Goal: Information Seeking & Learning: Learn about a topic

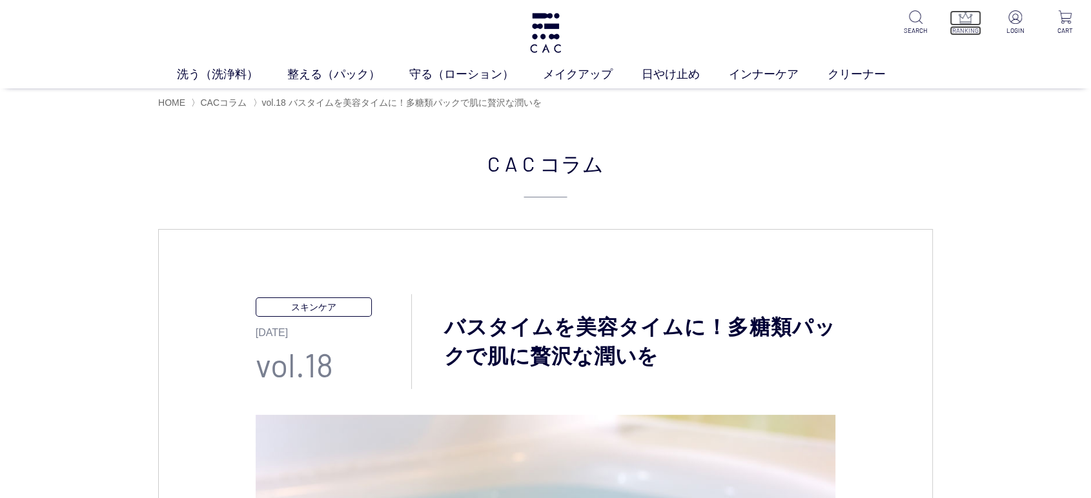
click at [954, 32] on p "RANKING" at bounding box center [965, 31] width 32 height 10
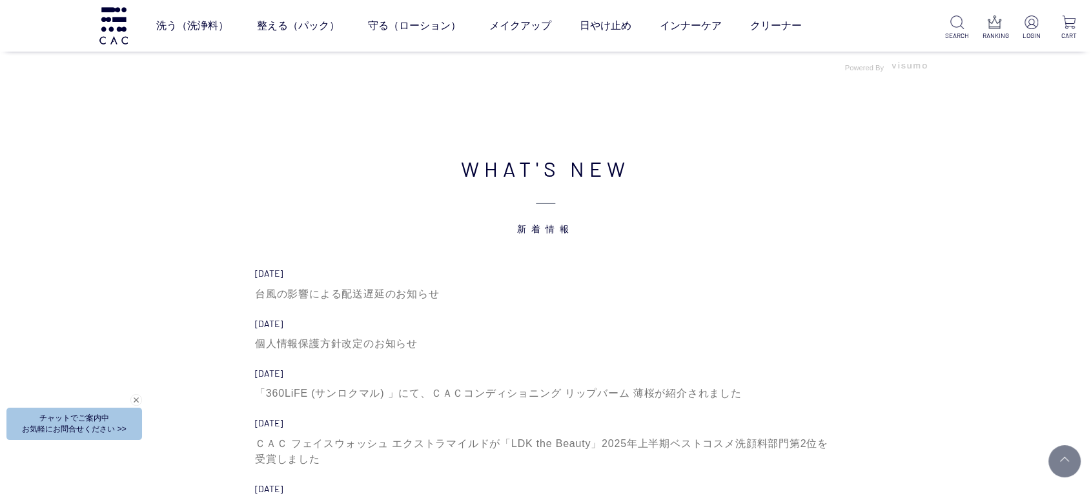
scroll to position [4302, 0]
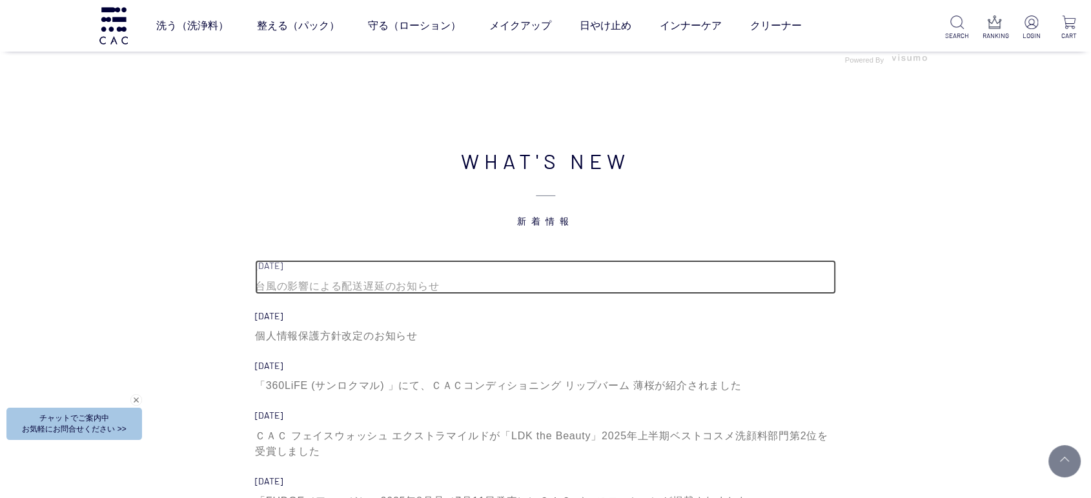
click at [388, 281] on div "台風の影響による配送遅延のお知らせ" at bounding box center [545, 286] width 581 height 15
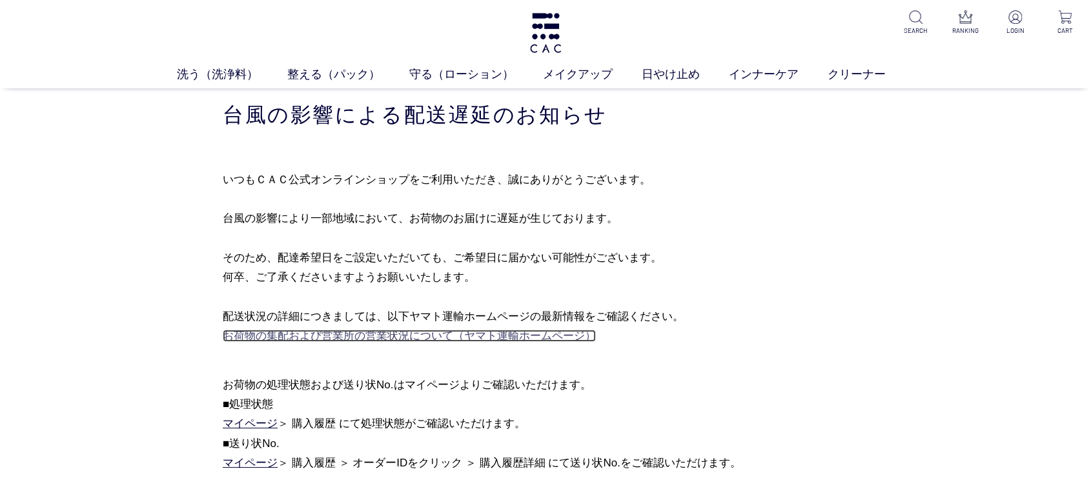
click at [503, 339] on link "お荷物の集配および営業所の営業状況について（ヤマト運輸ホームページ）" at bounding box center [409, 336] width 373 height 12
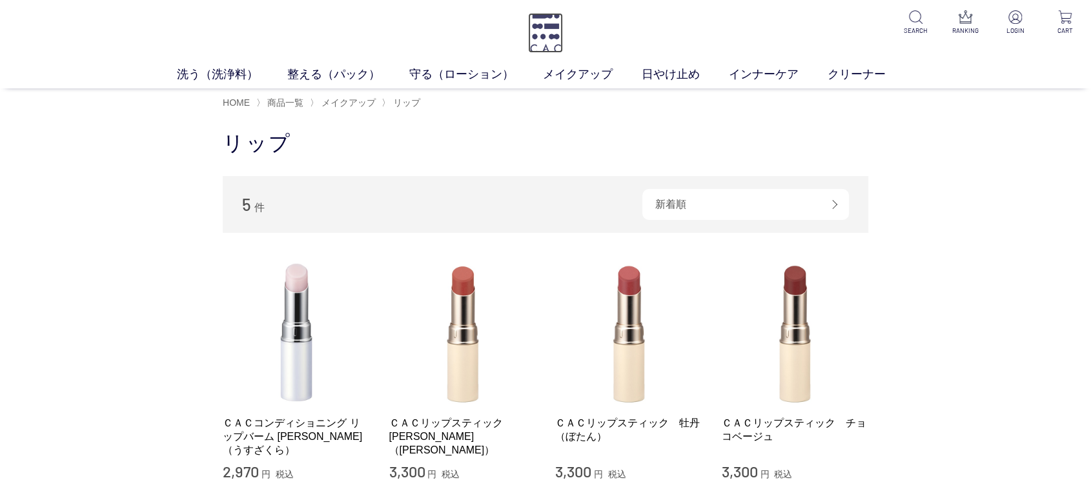
click at [554, 40] on img at bounding box center [545, 33] width 35 height 40
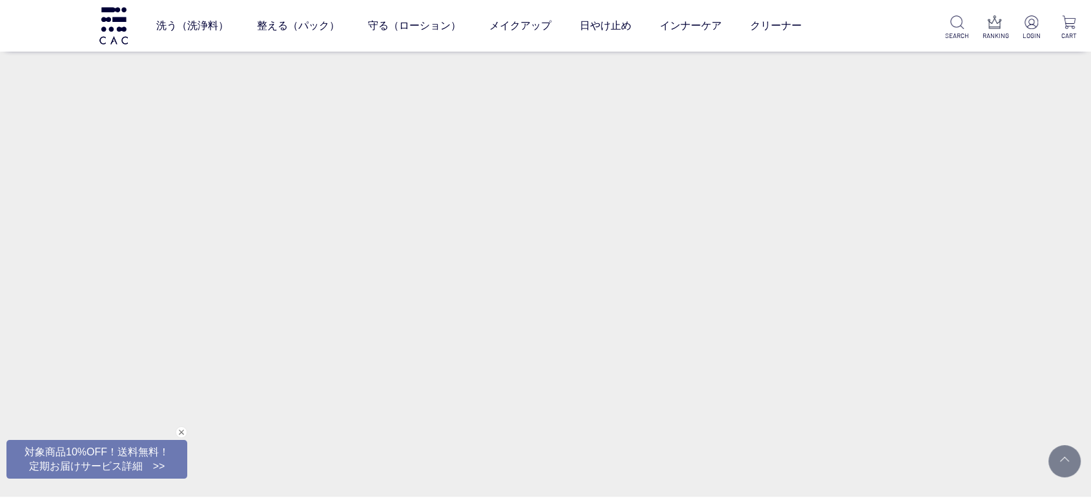
scroll to position [717, 0]
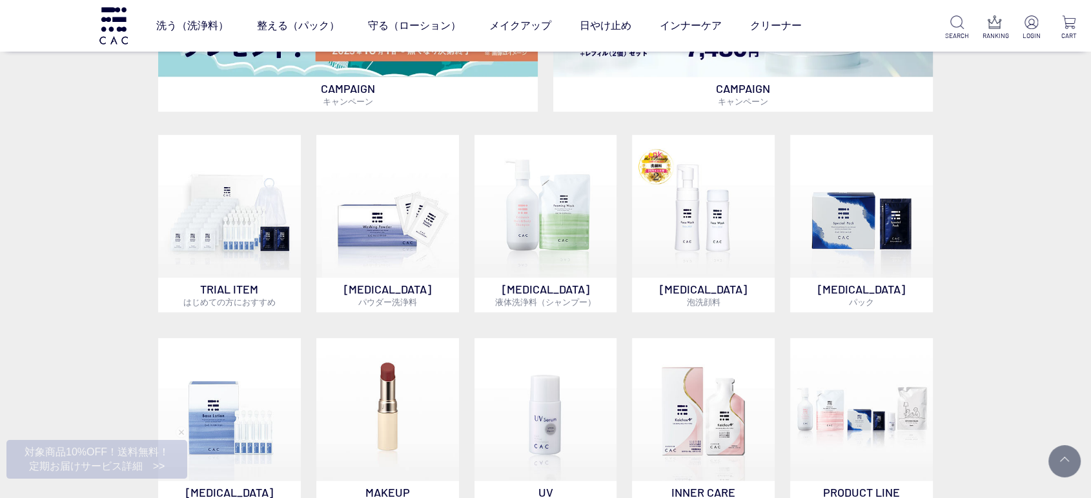
click at [0, 230] on div "CAMPAIGN キャンペーン CAMPAIGN キャンペーン CAMPAIGN キャンペーン CAMPAIGN キャンペーン TRIAL ITEM はじめて…" at bounding box center [545, 156] width 1091 height 847
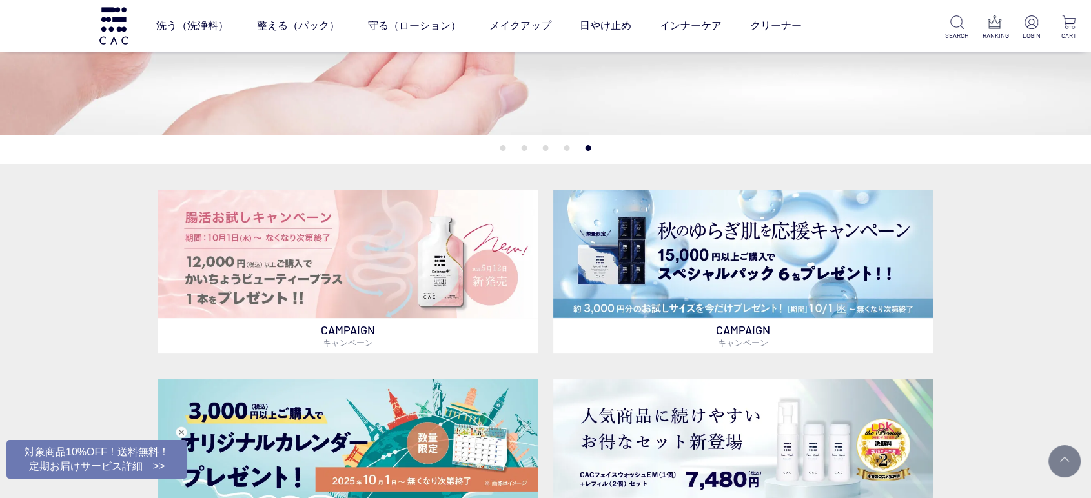
scroll to position [0, 0]
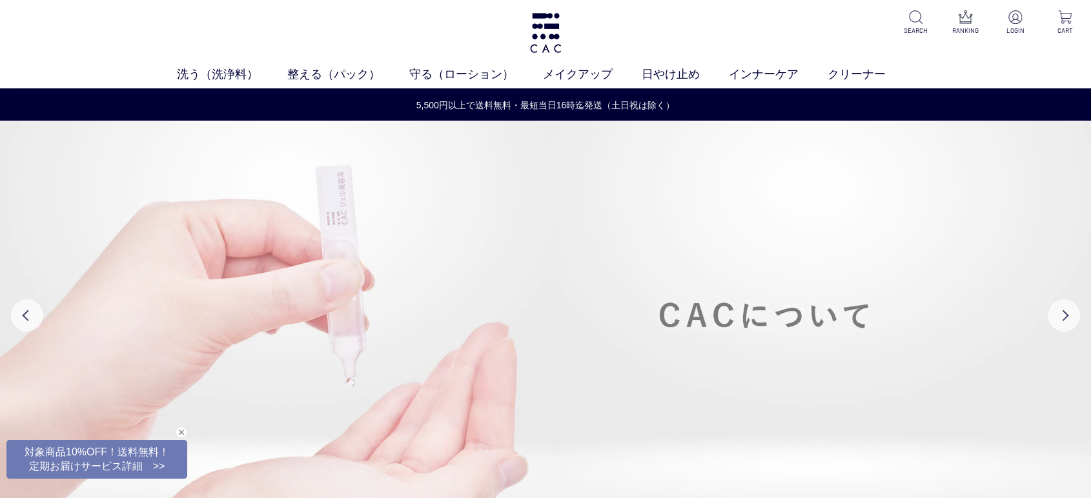
click at [703, 275] on img at bounding box center [545, 316] width 1091 height 390
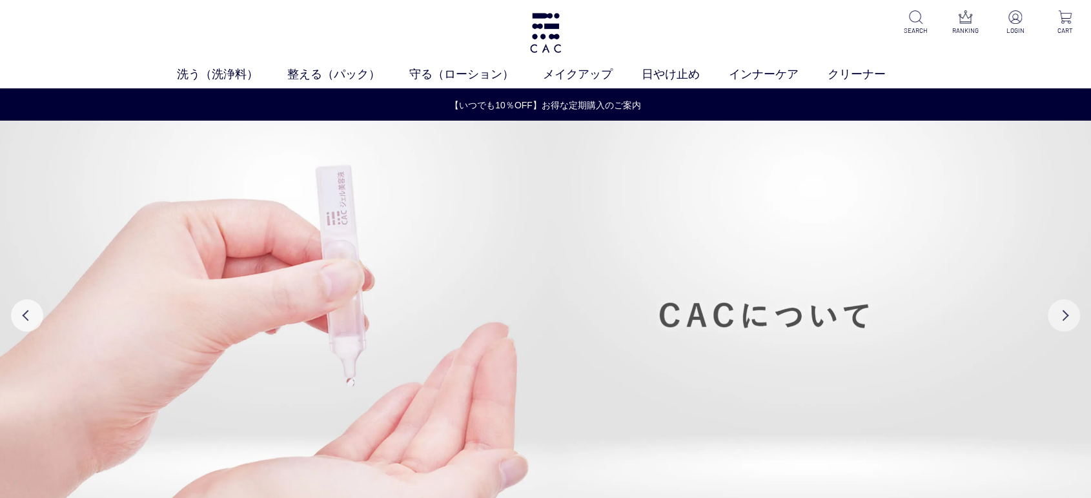
click at [1060, 303] on button "Next" at bounding box center [1063, 315] width 32 height 32
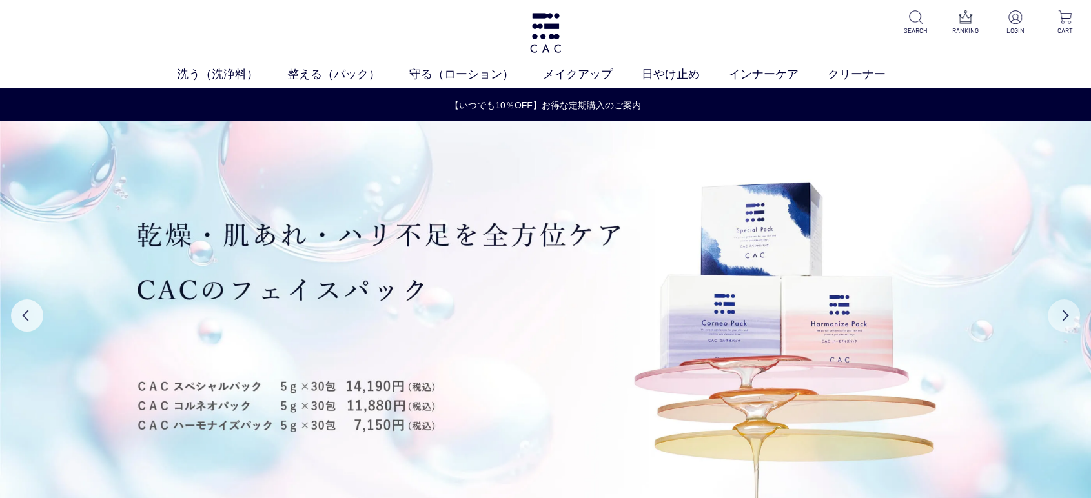
click at [1060, 303] on button "Next" at bounding box center [1063, 315] width 32 height 32
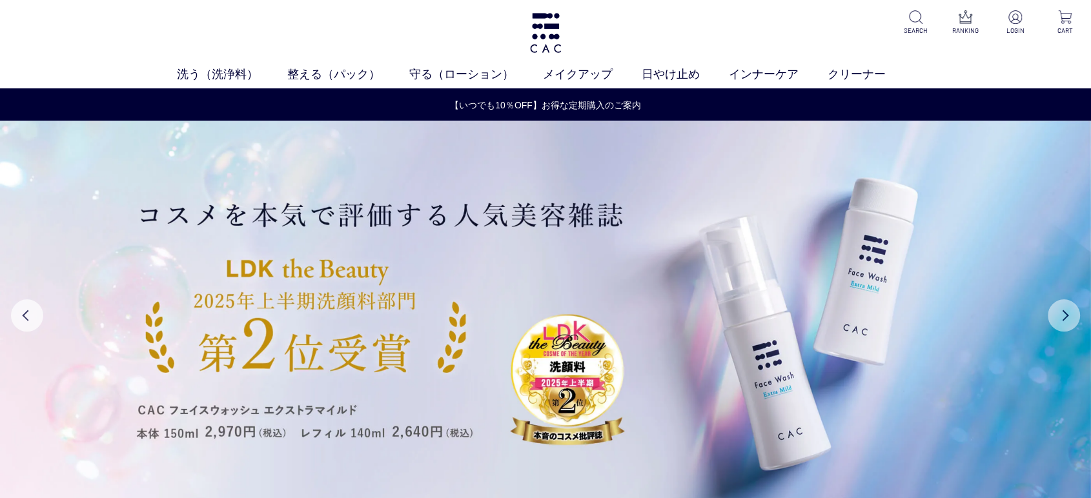
click at [1060, 303] on button "Next" at bounding box center [1063, 315] width 32 height 32
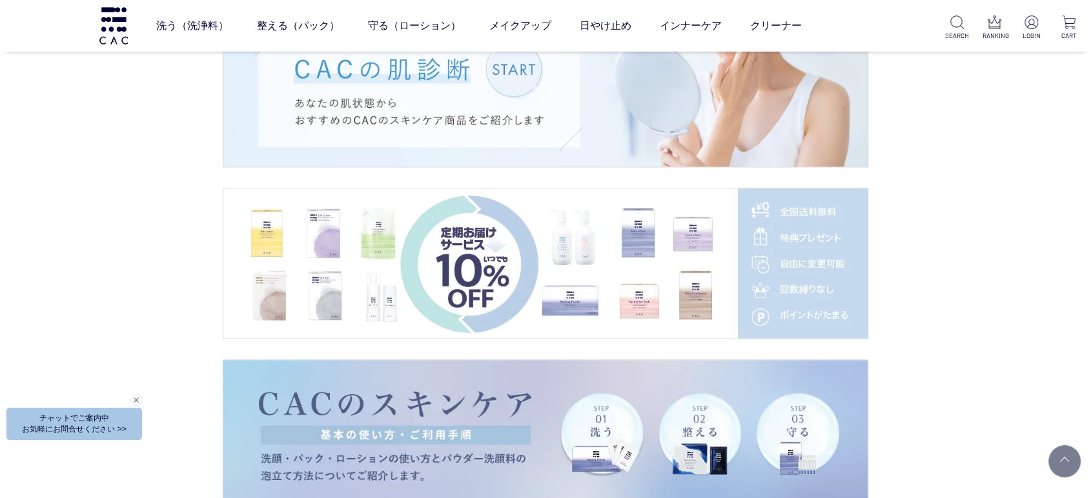
scroll to position [1792, 0]
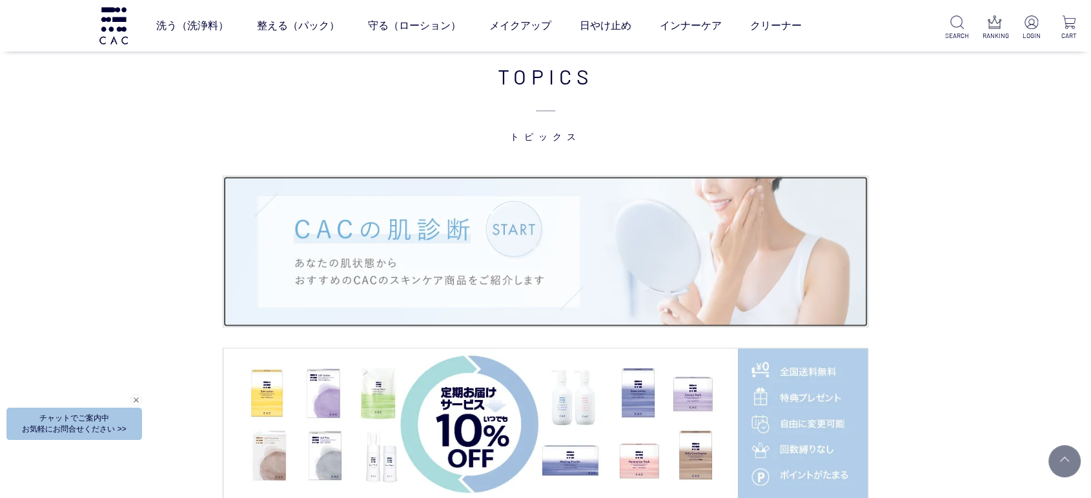
click at [622, 232] on img at bounding box center [545, 251] width 644 height 150
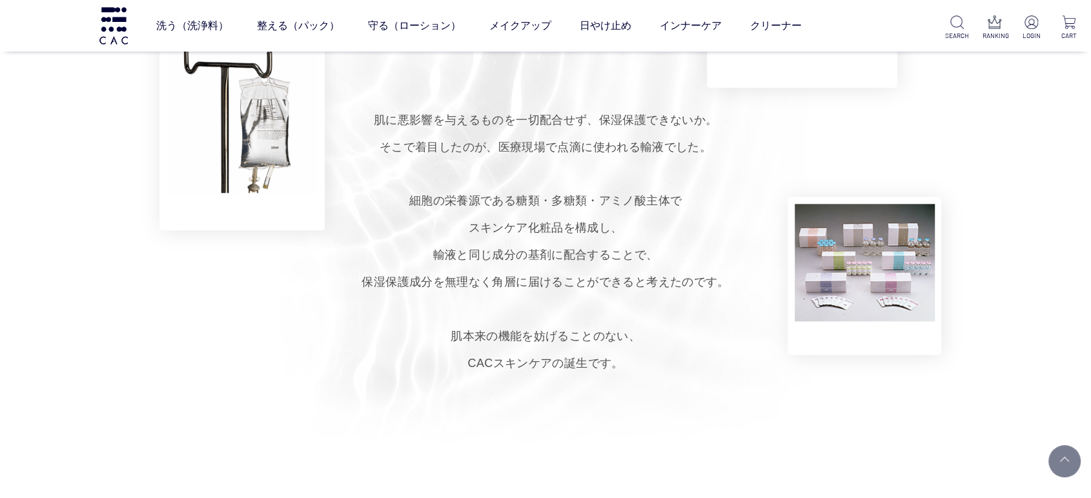
scroll to position [932, 0]
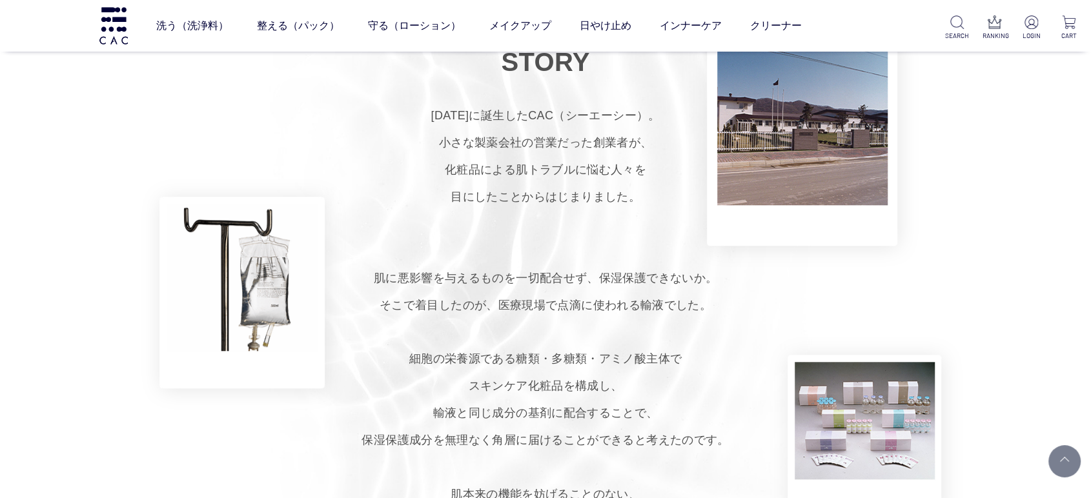
scroll to position [645, 0]
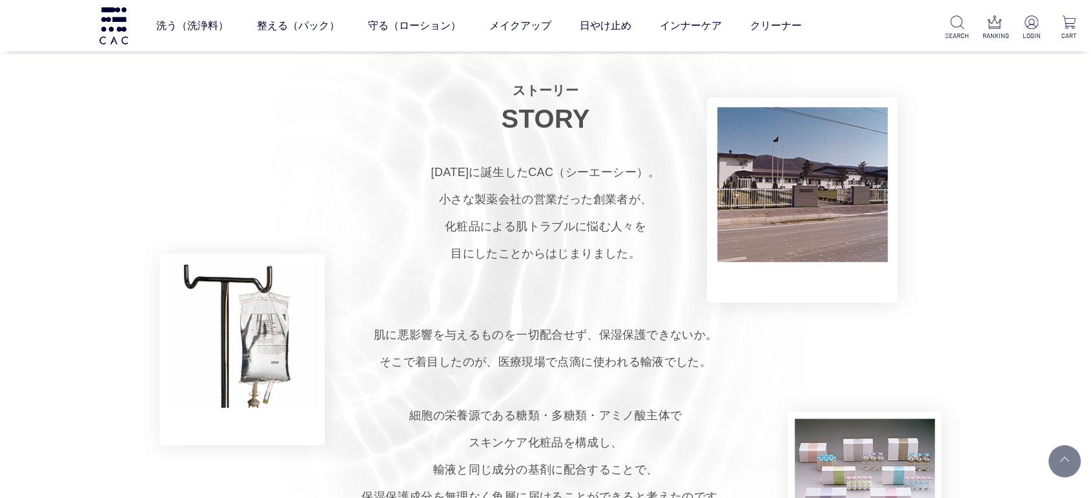
click at [0, 236] on p "1979年に誕生したCAC（シーエーシー）。 小さな製薬会社の営業だった創業者が、 化粧品による肌トラブルに悩む人々を 目にしたことからはじまりました。 肌に…" at bounding box center [545, 375] width 1091 height 433
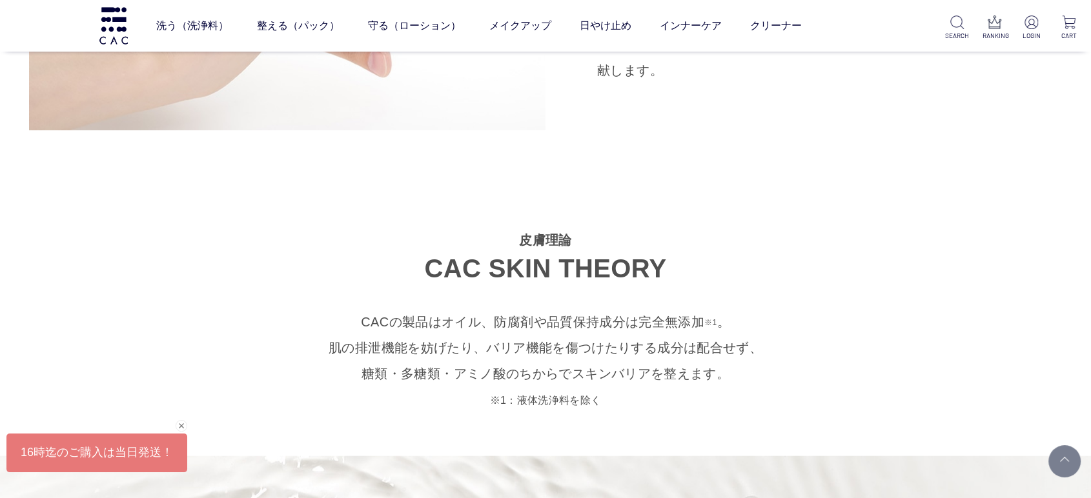
scroll to position [3298, 0]
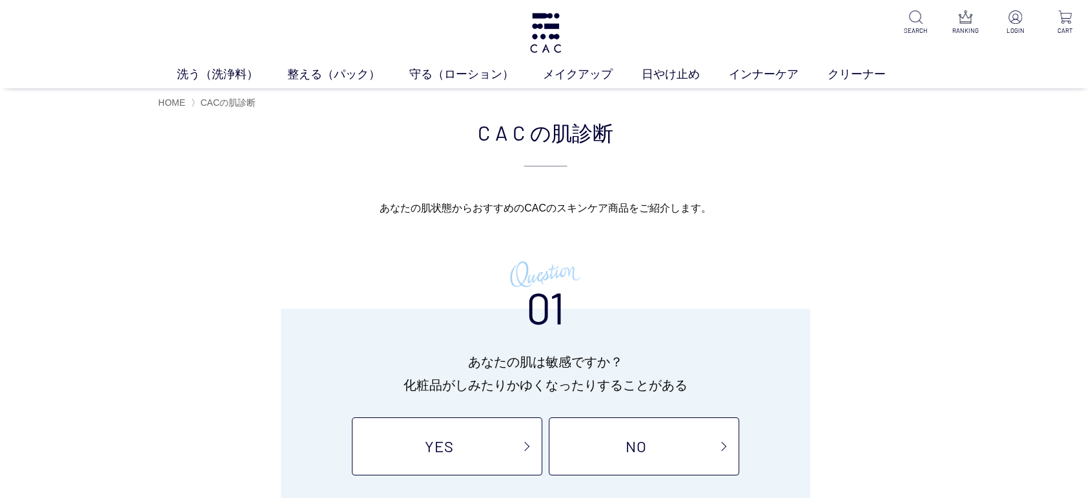
click at [188, 199] on p "あなたの肌状態から おすすめのCACのスキンケア商品を ご紹介します。" at bounding box center [545, 208] width 774 height 21
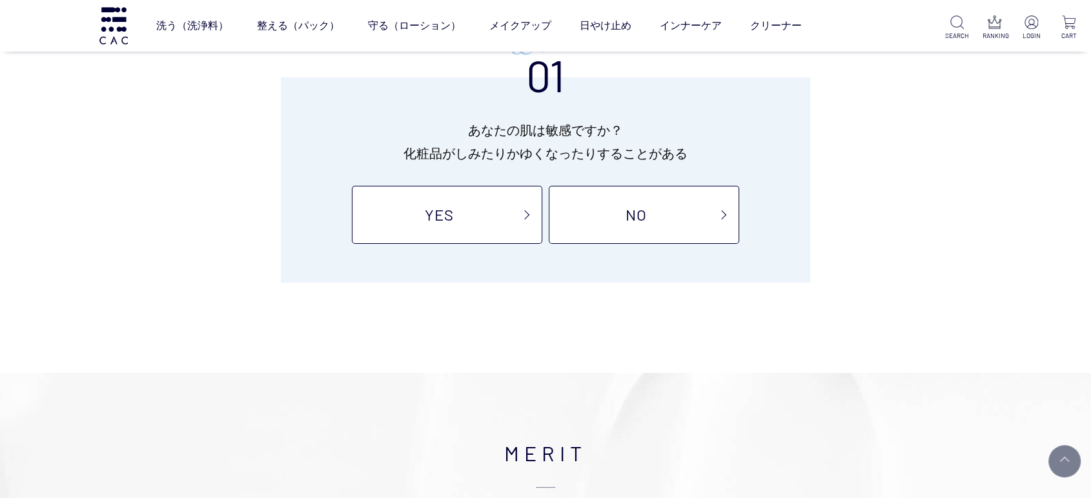
scroll to position [143, 0]
click at [580, 247] on div "01 あなたの肌は敏感ですか？ 化粧品がしみたりかゆくなったりすることがある YES NO" at bounding box center [545, 180] width 529 height 205
click at [594, 213] on link "NO" at bounding box center [644, 216] width 190 height 58
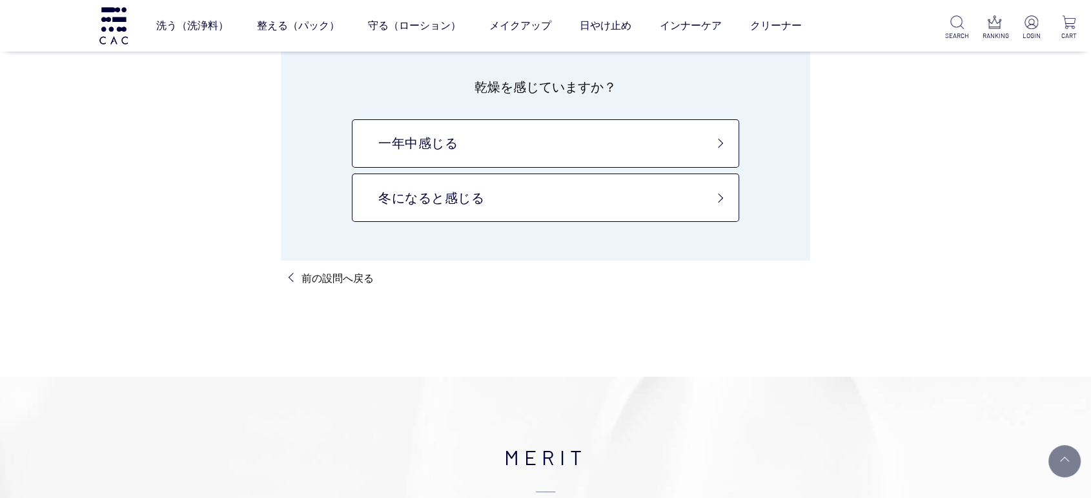
scroll to position [143, 0]
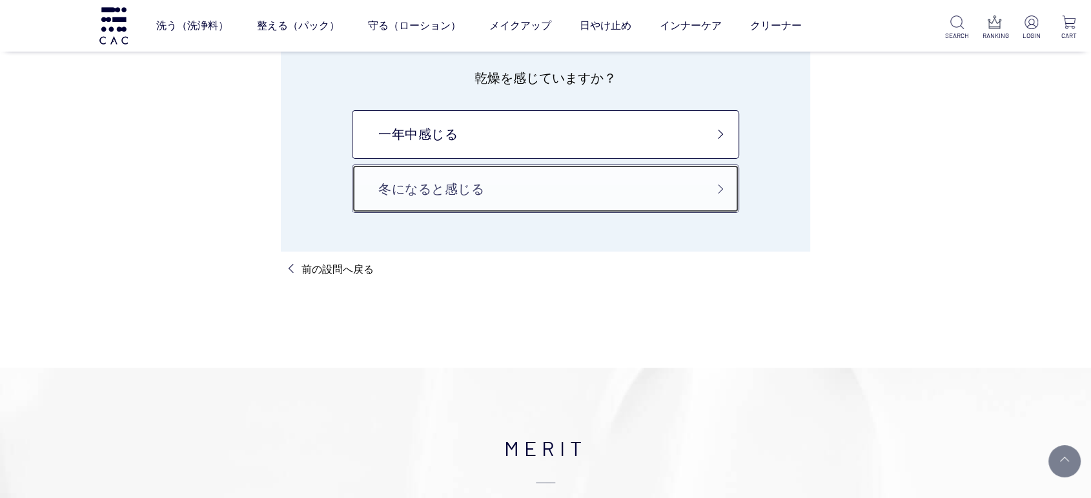
click at [581, 181] on link "冬になると感じる" at bounding box center [545, 189] width 387 height 48
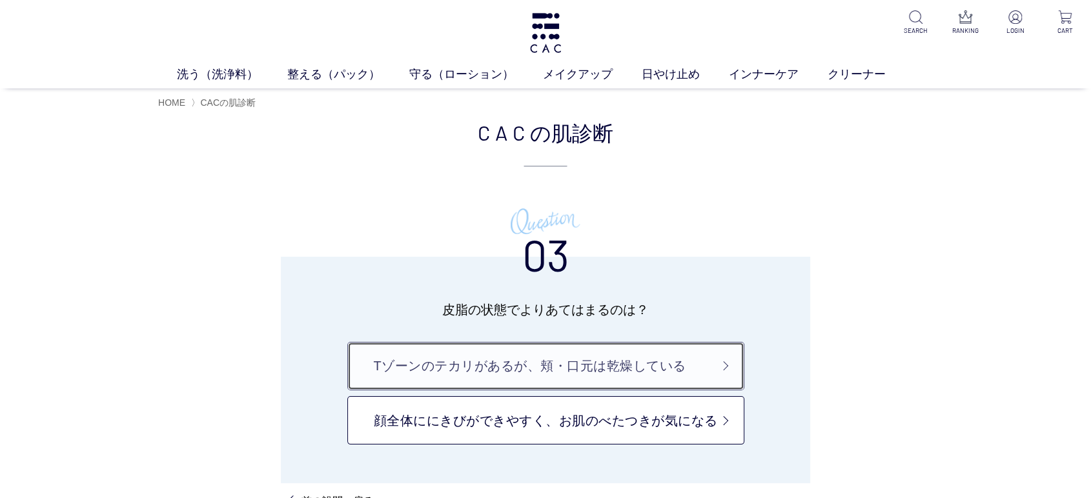
click at [465, 367] on link "Tゾーンのテカリがあるが、頬・口元は乾燥している" at bounding box center [545, 366] width 397 height 48
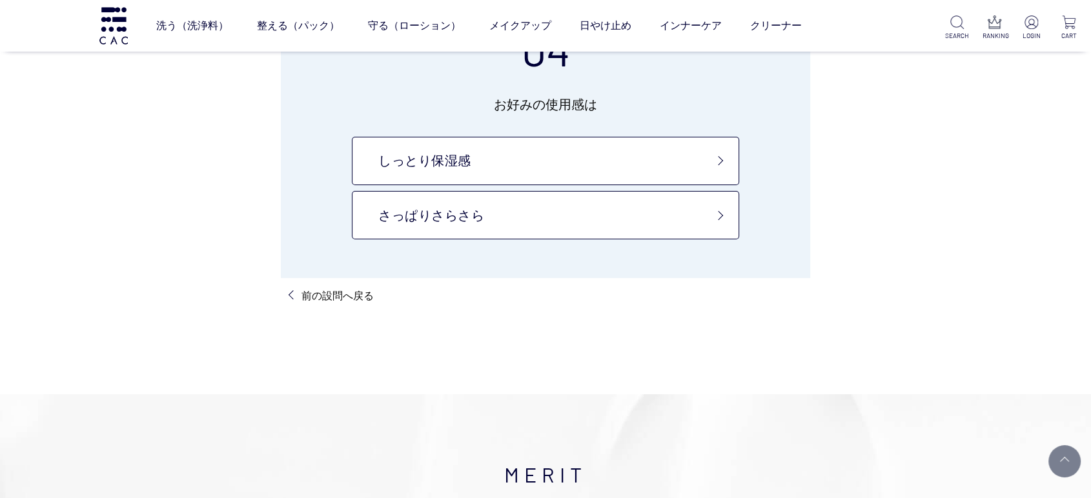
scroll to position [72, 0]
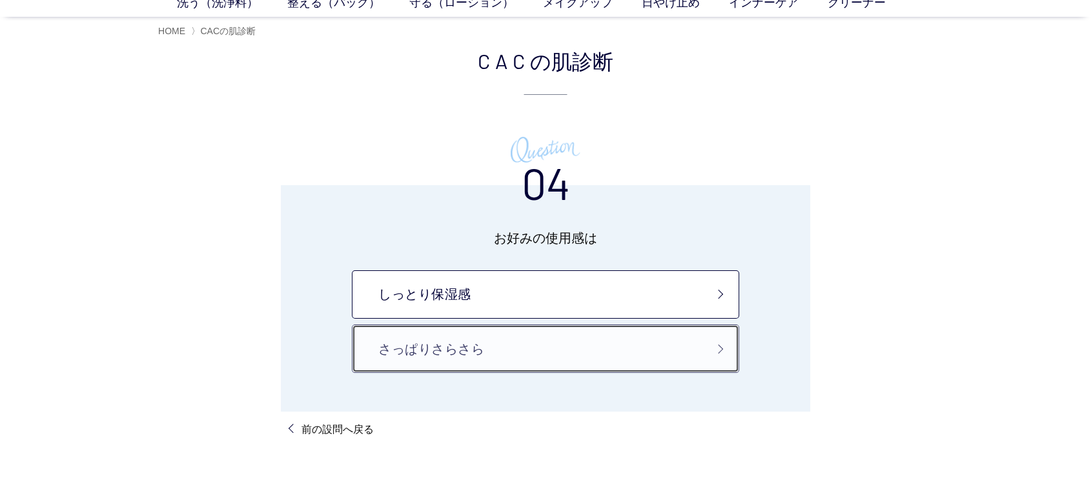
click at [632, 332] on link "さっぱりさらさら" at bounding box center [545, 349] width 387 height 48
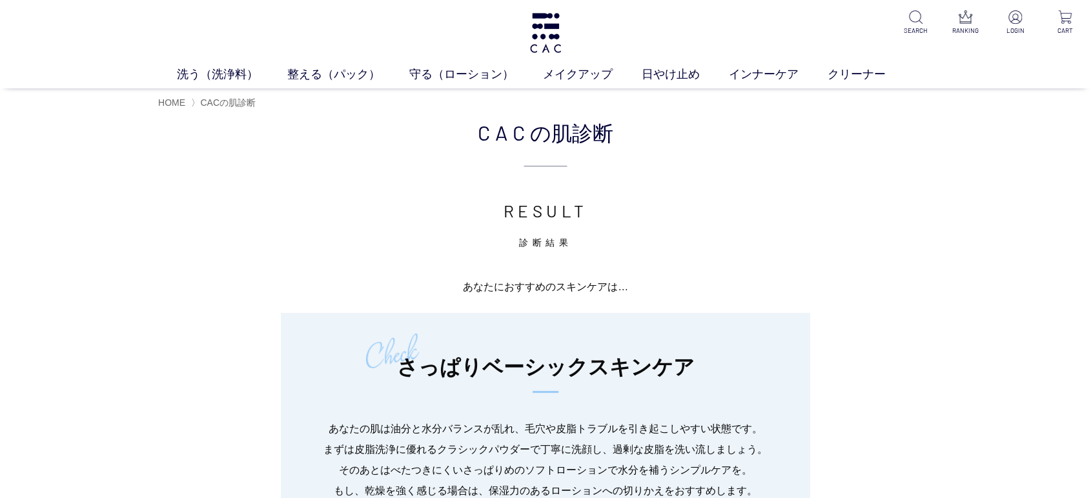
click at [316, 84] on ul "洗う（洗浄料） 液体洗浄料 パウダー洗浄料 泡洗顔料 グッズ 整える（パック） フェイスパック ヘアパック 守る（ローション） 保湿化粧水 柔軟化粧水 美容液…" at bounding box center [545, 77] width 1091 height 23
click at [474, 66] on link "守る（ローション）" at bounding box center [476, 74] width 134 height 17
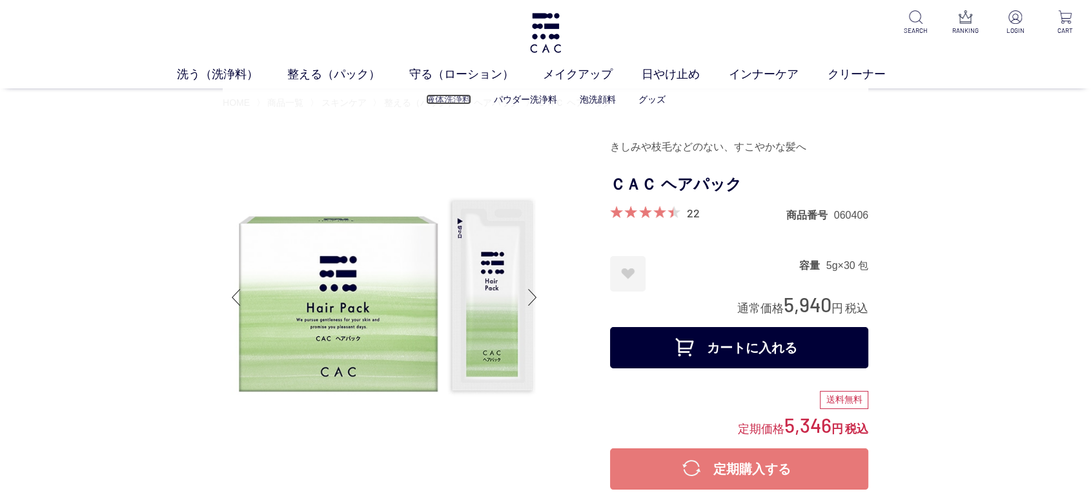
click at [448, 98] on link "液体洗浄料" at bounding box center [448, 99] width 45 height 10
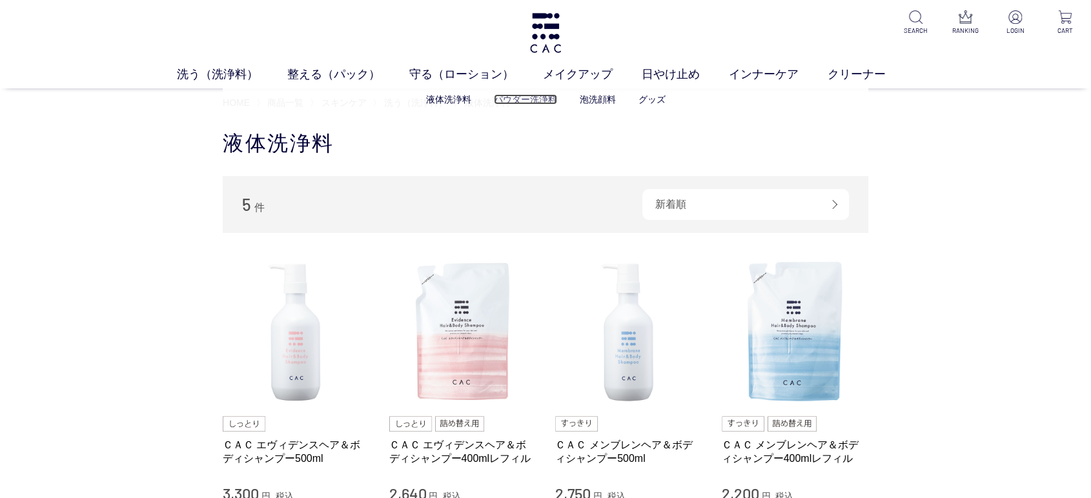
click at [523, 101] on link "パウダー洗浄料" at bounding box center [525, 99] width 63 height 10
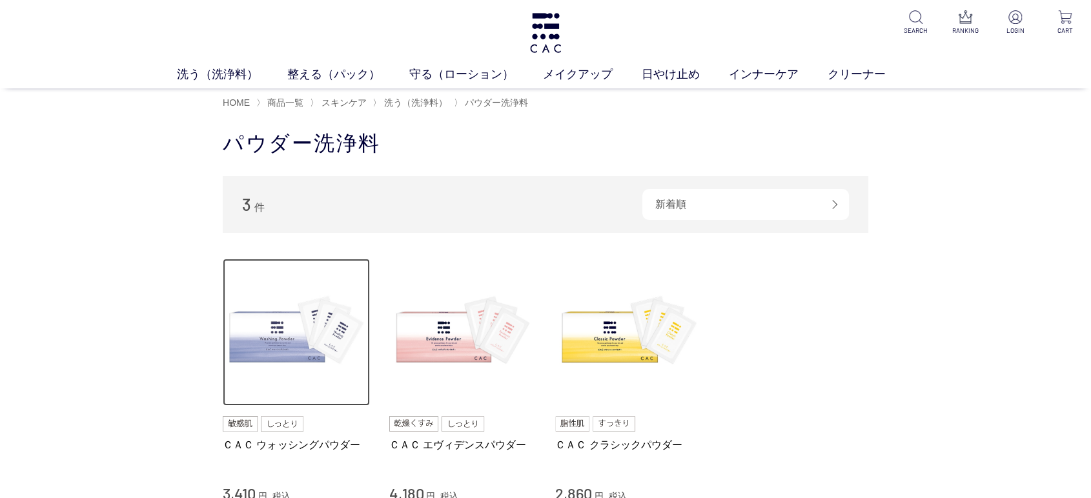
click at [279, 337] on img at bounding box center [296, 332] width 147 height 147
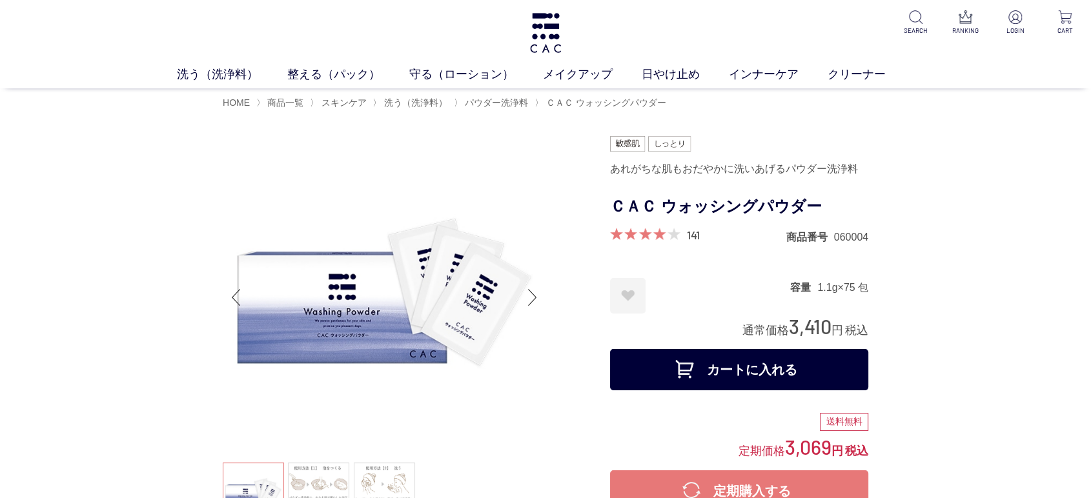
click at [499, 39] on div "洗う（洗浄料） 液体洗浄料 パウダー洗浄料 泡洗顔料 グッズ 整える（パック） フェイスパック ヘアパック 守る（ローション） 保湿化粧水 柔軟化粧水 美容液…" at bounding box center [545, 44] width 1091 height 88
click at [516, 34] on div "洗う（洗浄料） 液体洗浄料 パウダー洗浄料 泡洗顔料 グッズ 整える（パック） フェイスパック ヘアパック 守る（ローション） 保湿化粧水 柔軟化粧水 美容液…" at bounding box center [545, 44] width 1091 height 88
click at [523, 45] on div "洗う（洗浄料） 液体洗浄料 パウダー洗浄料 泡洗顔料 グッズ 整える（パック） フェイスパック ヘアパック 守る（ローション） 保湿化粧水 柔軟化粧水 美容液…" at bounding box center [545, 44] width 1091 height 88
click at [534, 40] on img at bounding box center [545, 33] width 35 height 40
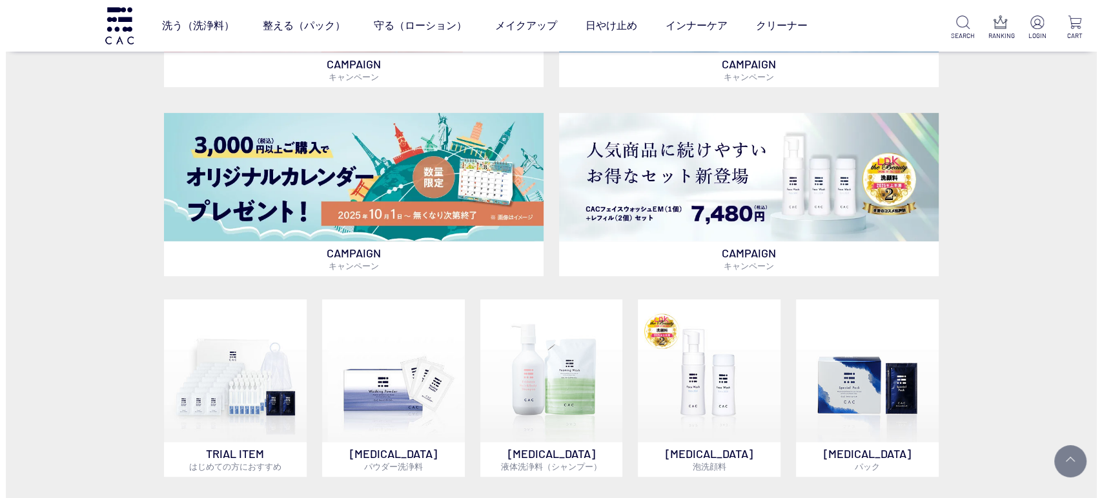
scroll to position [358, 0]
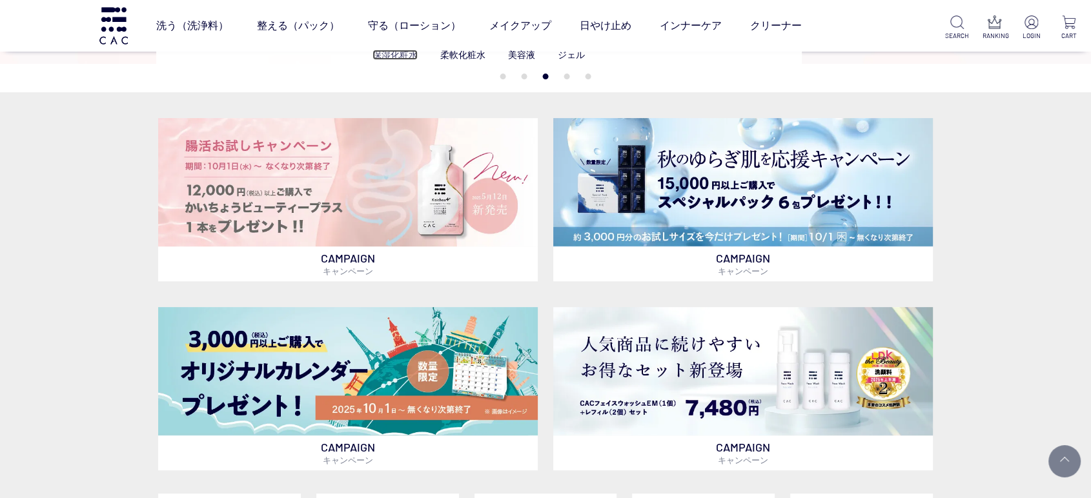
click at [403, 54] on link "保湿化粧水" at bounding box center [394, 55] width 45 height 10
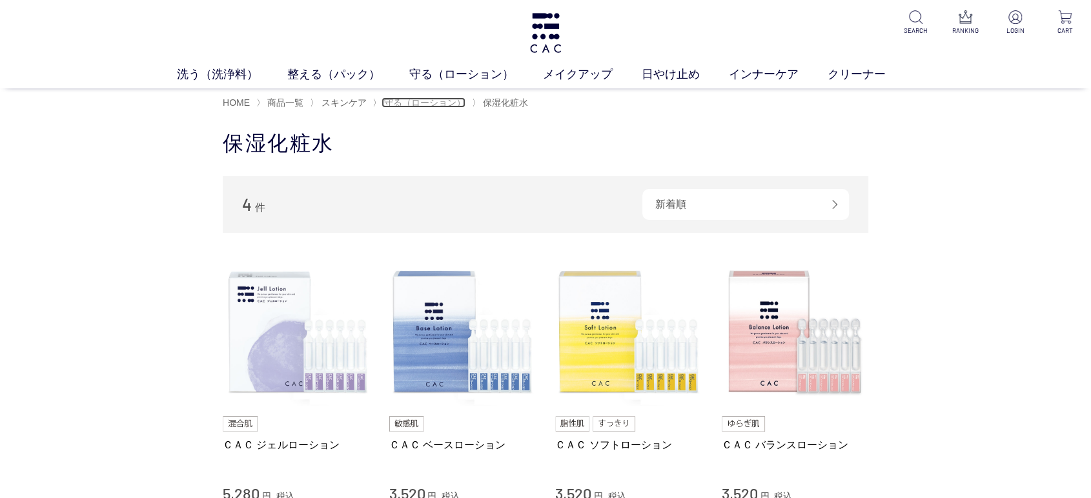
click at [388, 106] on span "守る（ローション）" at bounding box center [424, 102] width 81 height 10
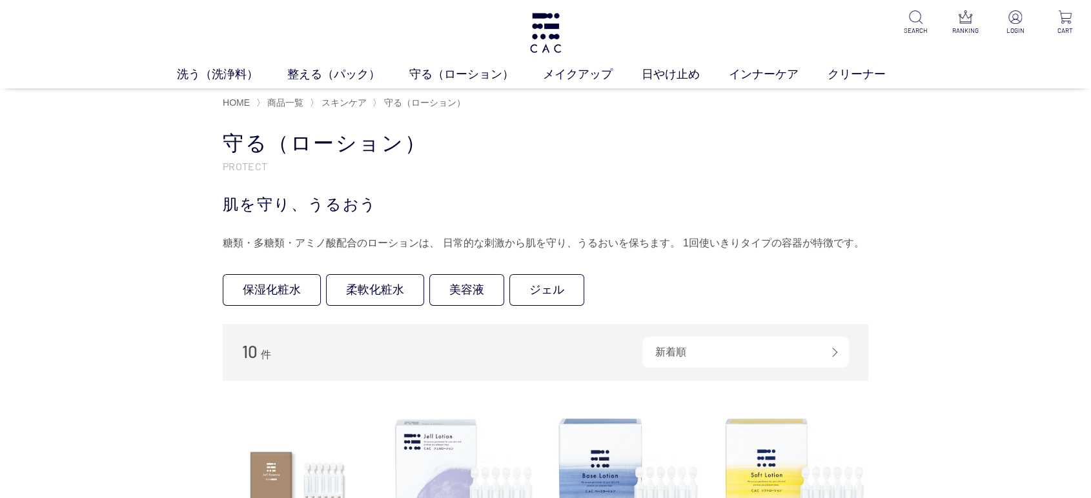
drag, startPoint x: 660, startPoint y: 222, endPoint x: 671, endPoint y: 209, distance: 17.4
click at [661, 222] on div "守る（ローション） PROTECT 肌を守り、うるおう 糖類・多糖類・アミノ酸配合のローションは、 日常的な刺激から肌を守り、うるおいを保ちます。 1回使いき…" at bounding box center [545, 192] width 645 height 124
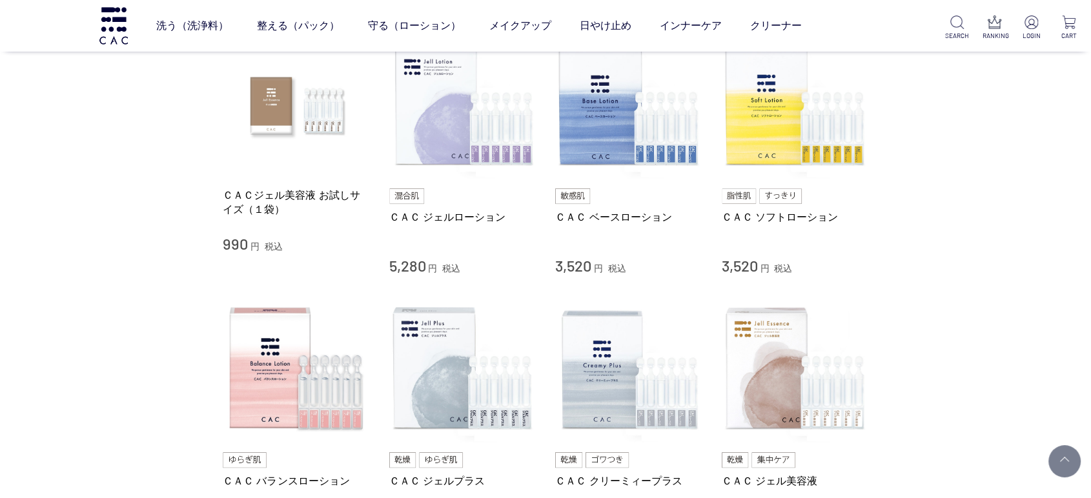
scroll to position [573, 0]
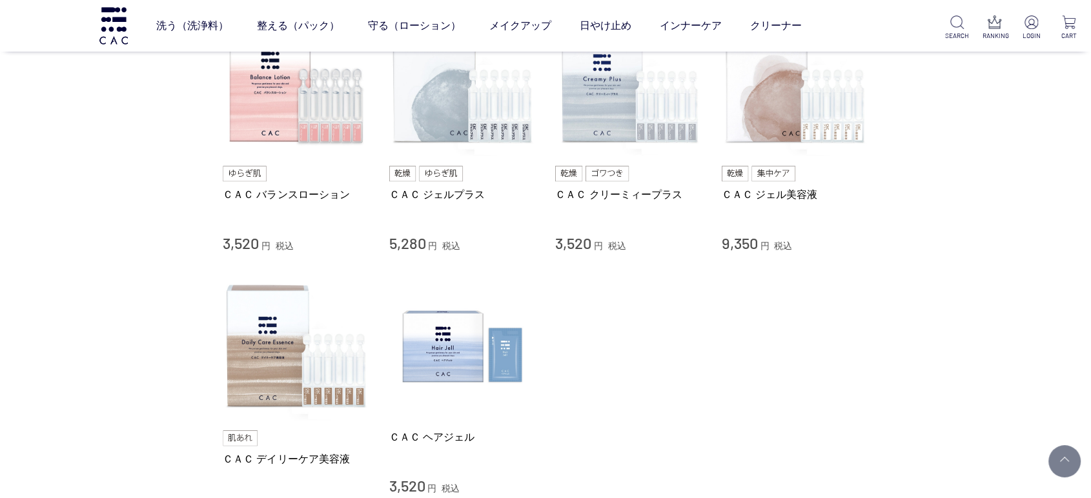
click at [617, 317] on li "ＣＡＣ デイリーケア美容液 5,940 円 税込 ＣＡＣ ヘアジェル 3,520 円 税込" at bounding box center [545, 395] width 645 height 245
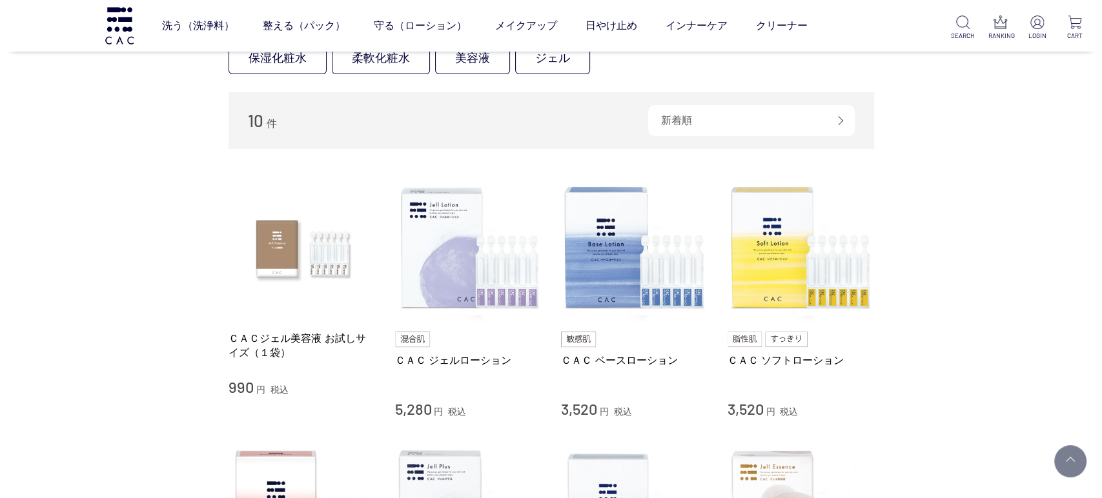
scroll to position [0, 0]
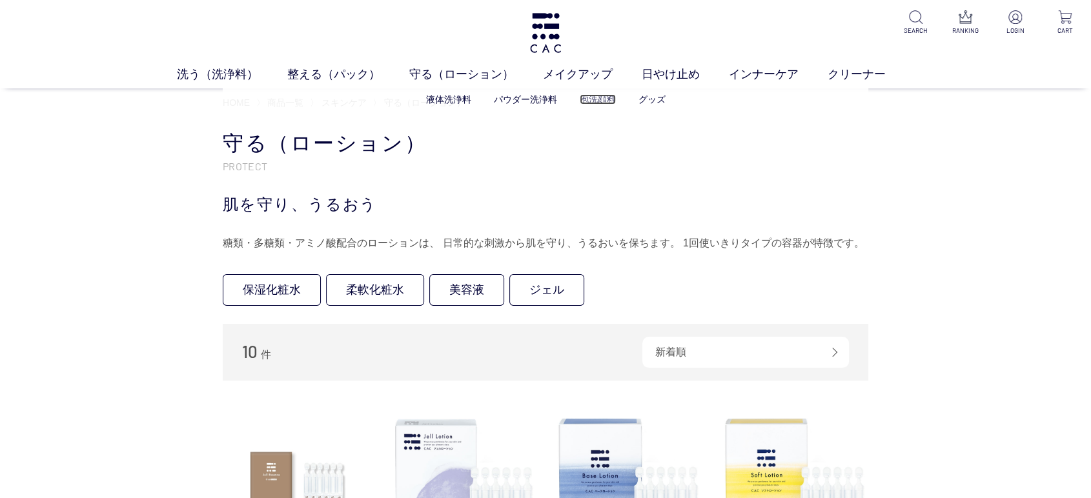
click at [583, 102] on link "泡洗顔料" at bounding box center [598, 99] width 36 height 10
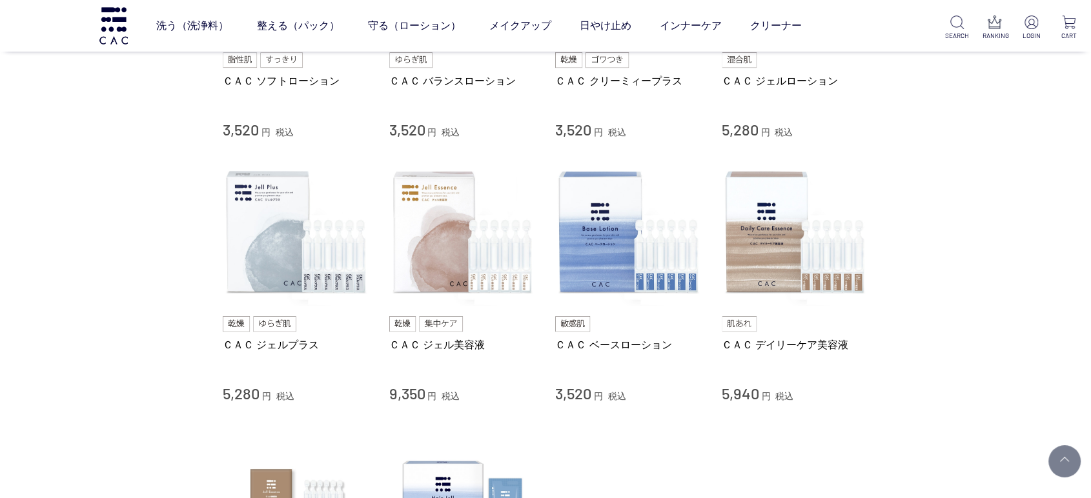
scroll to position [430, 0]
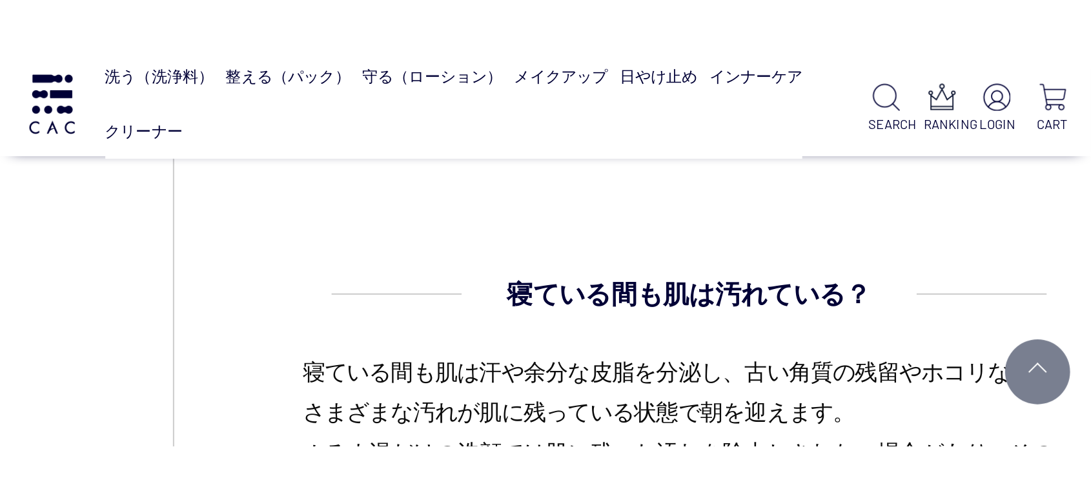
scroll to position [918, 0]
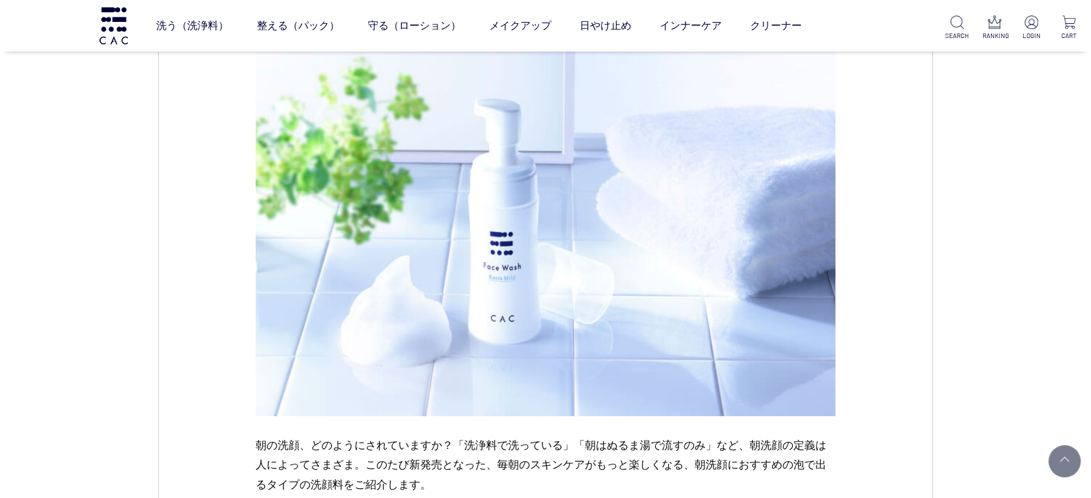
click at [589, 489] on p "朝の洗顔、どのようにされていますか？「洗浄料で洗っている」「朝はぬるま湯で流すのみ」など、朝洗顔の定義は人によってさまざま。このたび新発売となった、毎朝のスキ…" at bounding box center [546, 466] width 580 height 60
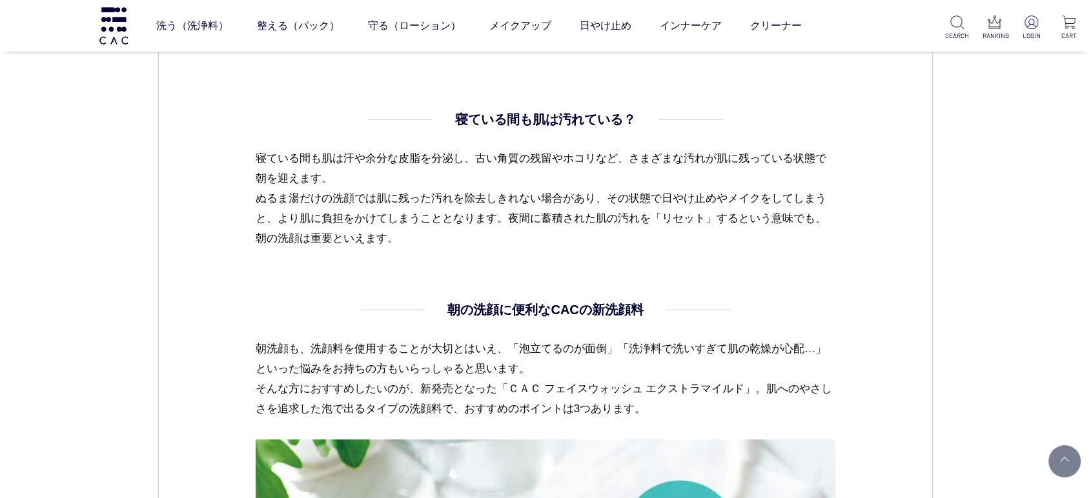
click at [483, 272] on dl "寝ている間も肌は汚れている？ 寝ている間も肌は汗や余分な皮脂を分泌し、古い角質の残留やホコリなど、さまざまな汚れが肌に残っている状態で朝を迎えます。 ぬるま湯…" at bounding box center [546, 205] width 580 height 190
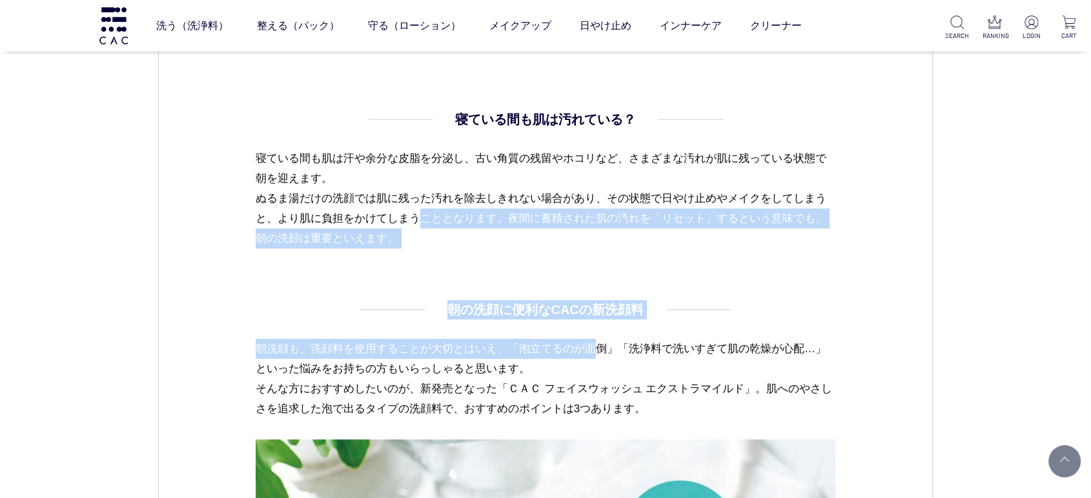
drag, startPoint x: 243, startPoint y: 216, endPoint x: 475, endPoint y: 328, distance: 258.0
click at [433, 350] on div "スキンケア 2024.07.11 vol.21 洗うたび美肌ケア。 朝にうれしい泡洗顔料が新登場！ 朝の洗顔、どのようにされていますか？「洗浄料で洗っている」…" at bounding box center [545, 489] width 774 height 2531
click at [745, 267] on dl "寝ている間も肌は汚れている？ 寝ている間も肌は汗や余分な皮脂を分泌し、古い角質の残留やホコリなど、さまざまな汚れが肌に残っている状態で朝を迎えます。 ぬるま湯…" at bounding box center [546, 205] width 580 height 190
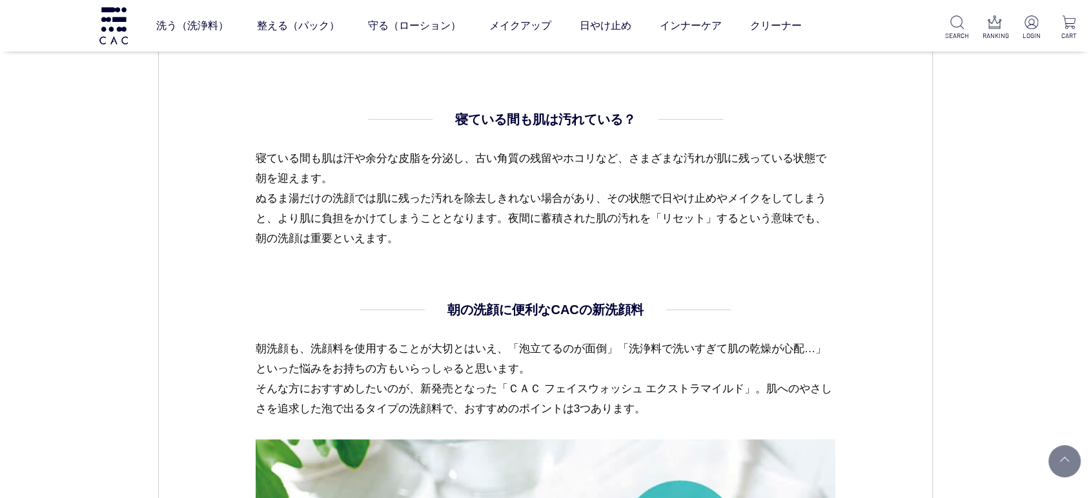
click at [651, 343] on p "朝洗顔も、洗顔料を使用することが大切とはいえ、「泡立てるのが面倒」「洗浄料で洗いすぎて肌の乾燥が心配…」といった悩みをお持ちの方もいらっしゃると思います。 そ…" at bounding box center [546, 389] width 580 height 101
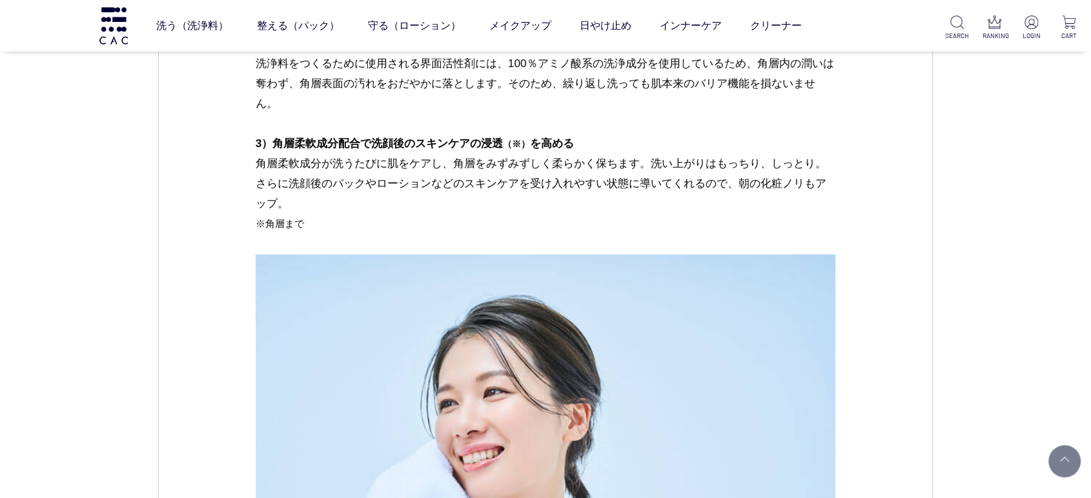
scroll to position [1778, 0]
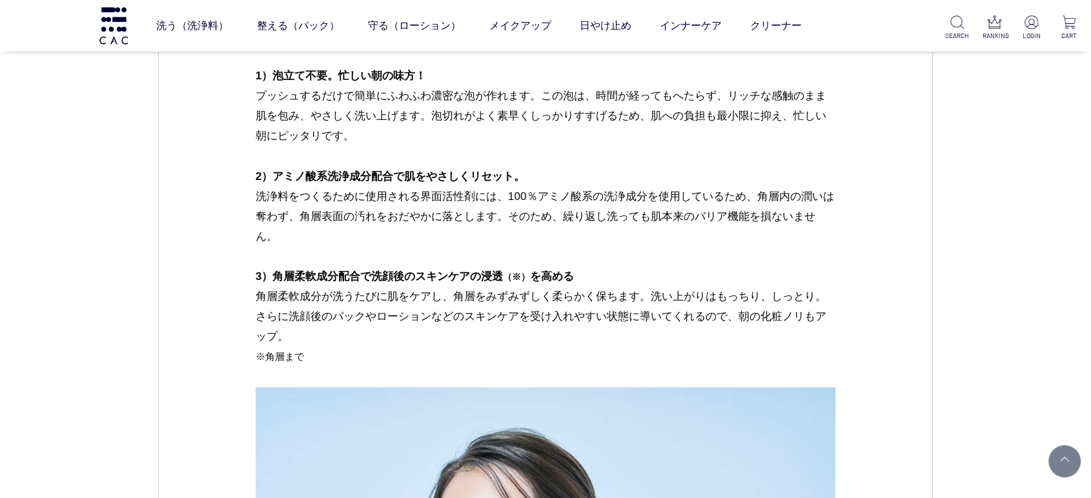
drag, startPoint x: 511, startPoint y: 272, endPoint x: 455, endPoint y: 306, distance: 65.7
click at [510, 272] on span "（※）" at bounding box center [516, 277] width 27 height 10
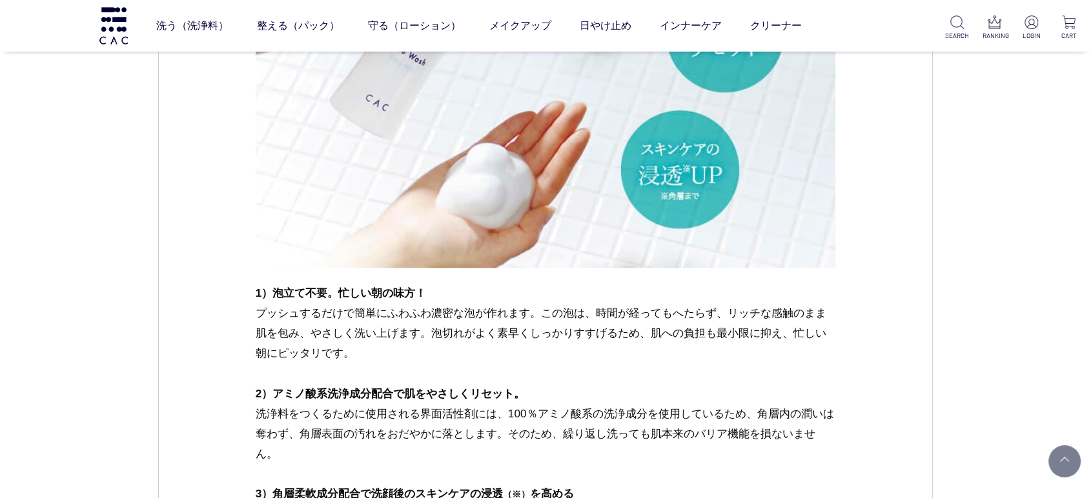
scroll to position [1563, 0]
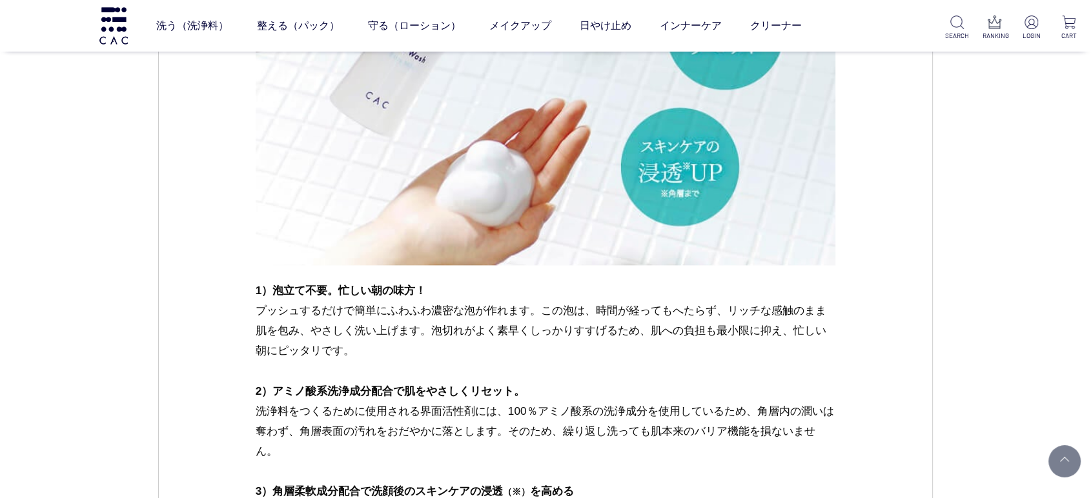
drag, startPoint x: 644, startPoint y: 324, endPoint x: 174, endPoint y: 331, distance: 469.9
click at [643, 324] on p "1）泡立て不要。忙しい朝の味方！ プッシュするだけで簡単にふわふわ濃密な泡が作れます。この泡は、時間が経ってもへたらず、リッチな感触のまま肌を包み、やさしく洗…" at bounding box center [546, 331] width 580 height 101
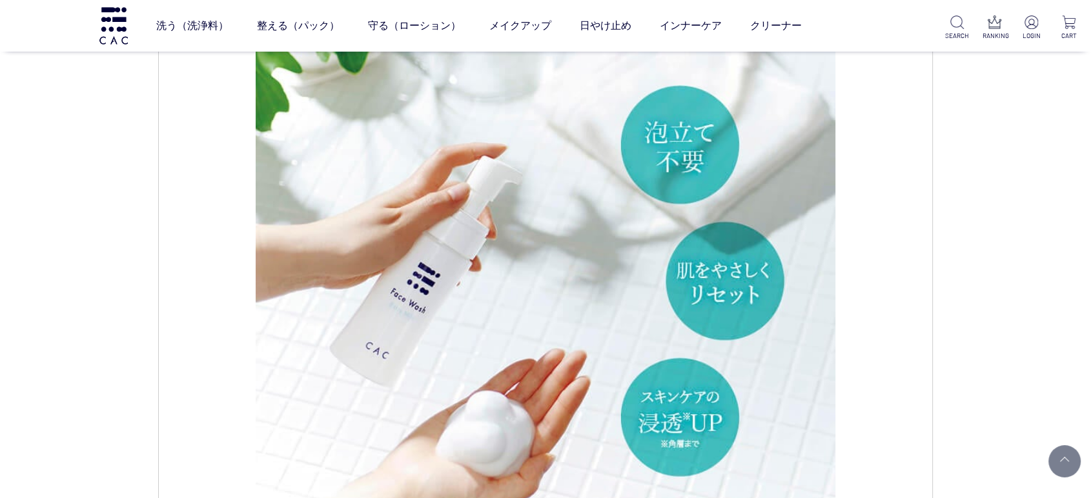
scroll to position [1133, 0]
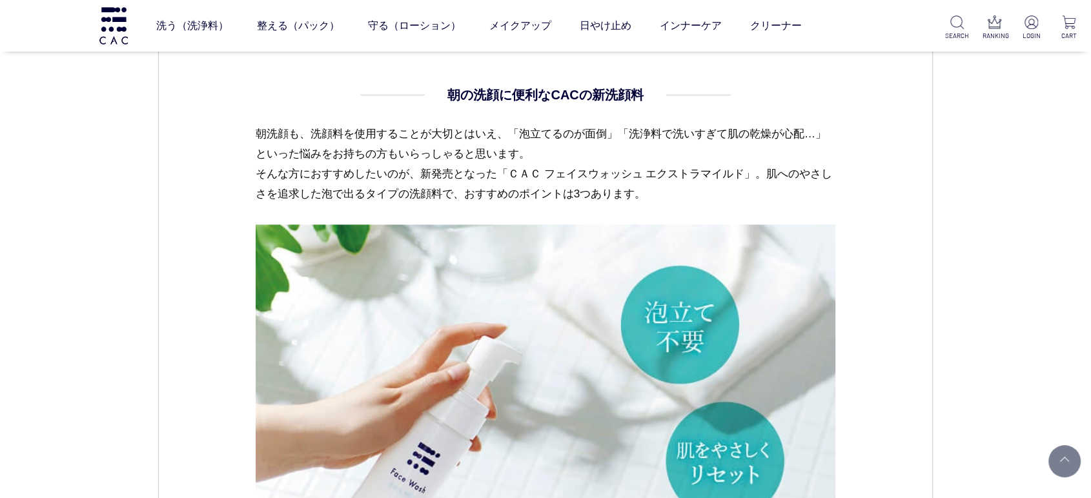
drag, startPoint x: 951, startPoint y: 321, endPoint x: 702, endPoint y: 267, distance: 254.2
click at [951, 321] on div "CAC コラム スキンケア 2024.07.11 vol.21 洗うたび美肌ケア。 朝にうれしい泡洗顔料が新登場！ 朝の洗顔、どのようにされていますか？「洗浄…" at bounding box center [545, 470] width 1091 height 3148
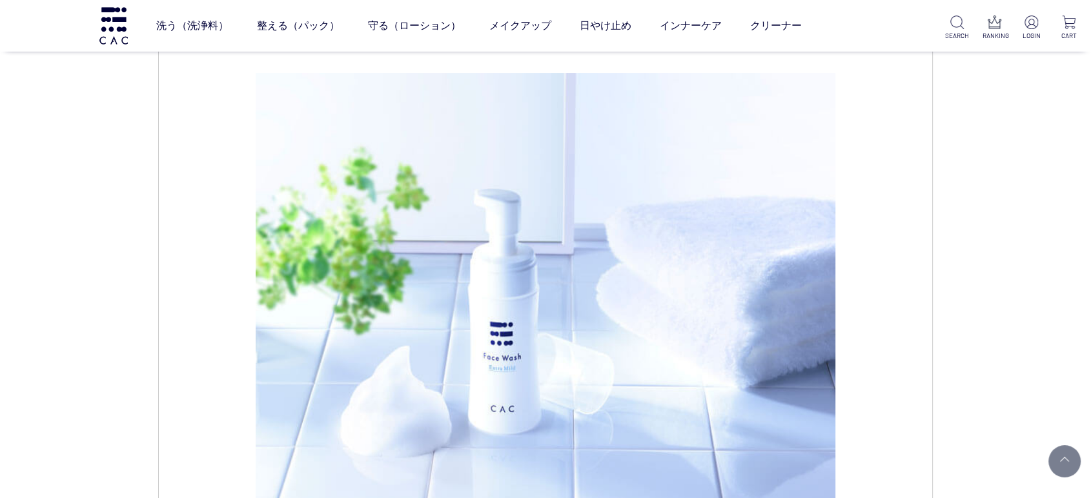
scroll to position [129, 0]
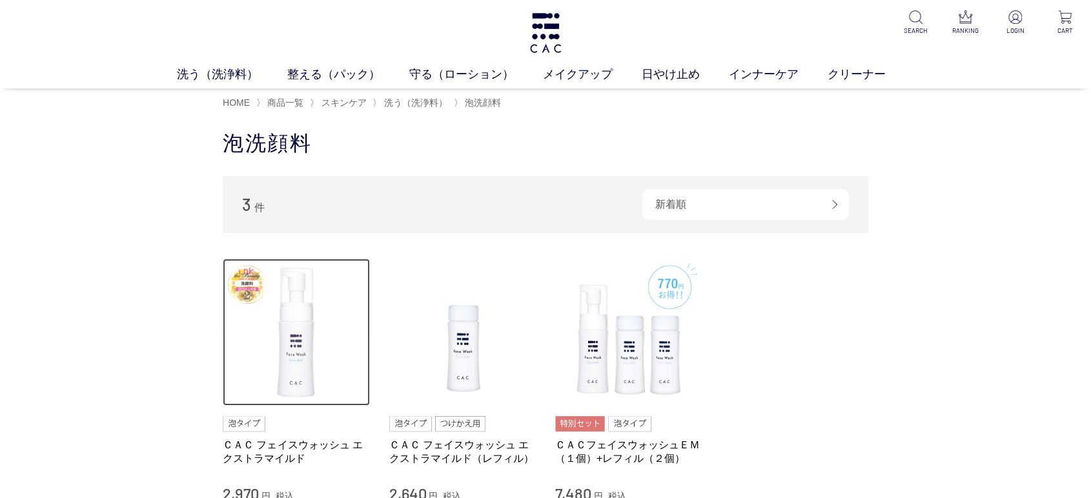
click at [299, 351] on img at bounding box center [296, 332] width 147 height 147
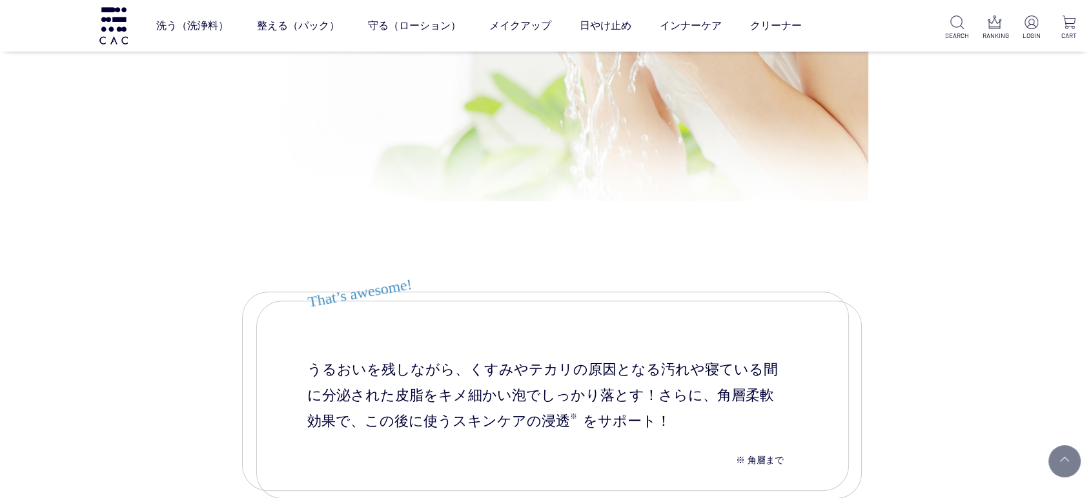
scroll to position [5664, 0]
